Goal: Navigation & Orientation: Go to known website

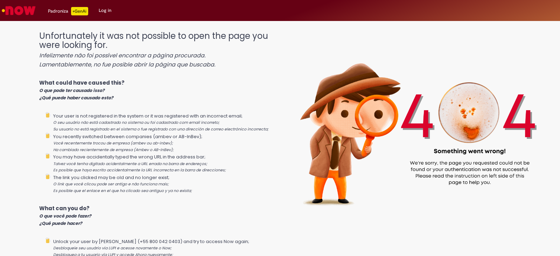
click at [104, 13] on link "Log in" at bounding box center [104, 10] width 23 height 21
